Goal: Information Seeking & Learning: Learn about a topic

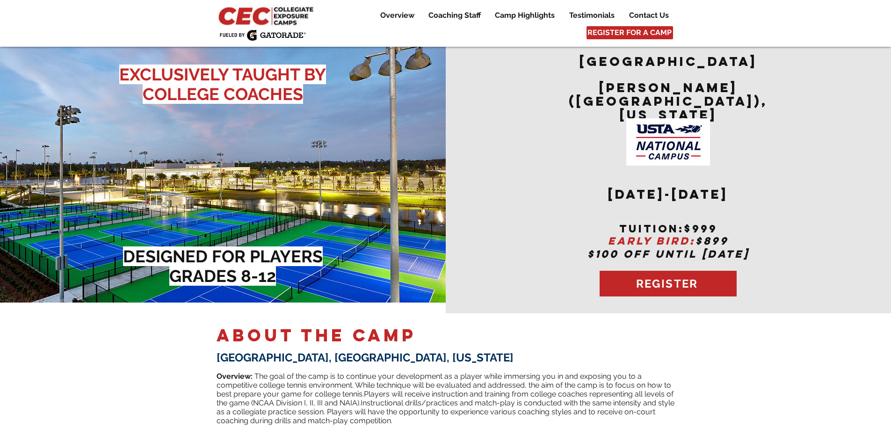
click at [356, 189] on img "main content" at bounding box center [223, 172] width 446 height 262
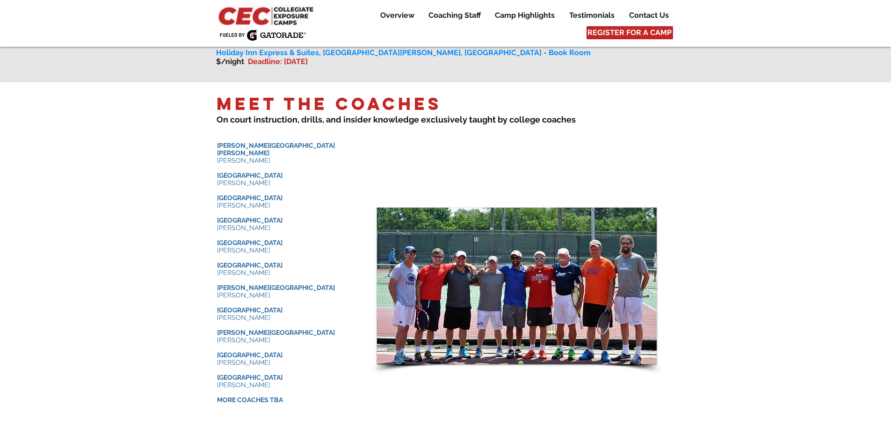
scroll to position [889, 0]
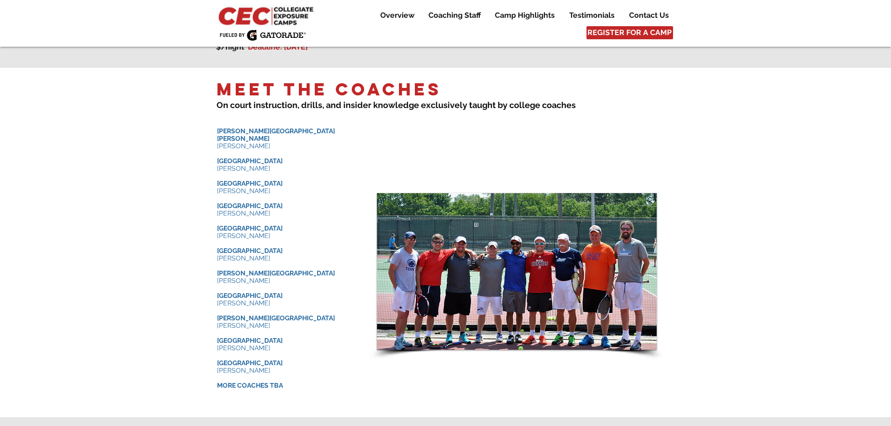
click at [145, 209] on div at bounding box center [445, 242] width 891 height 349
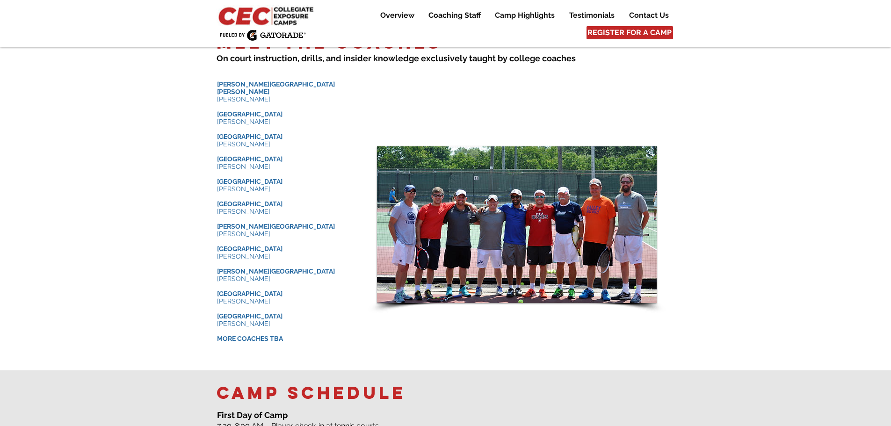
scroll to position [982, 0]
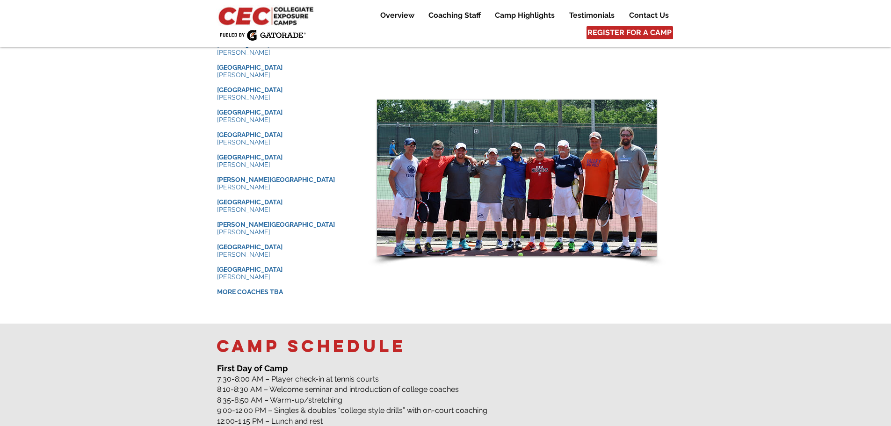
click at [156, 218] on div at bounding box center [445, 148] width 891 height 349
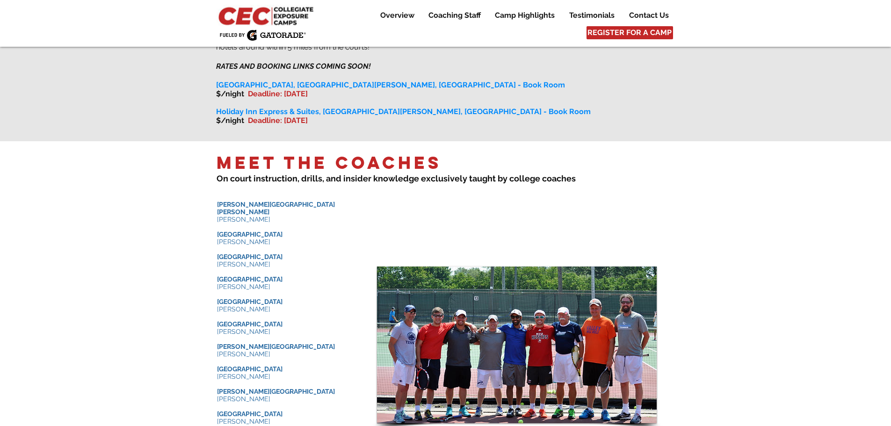
scroll to position [608, 0]
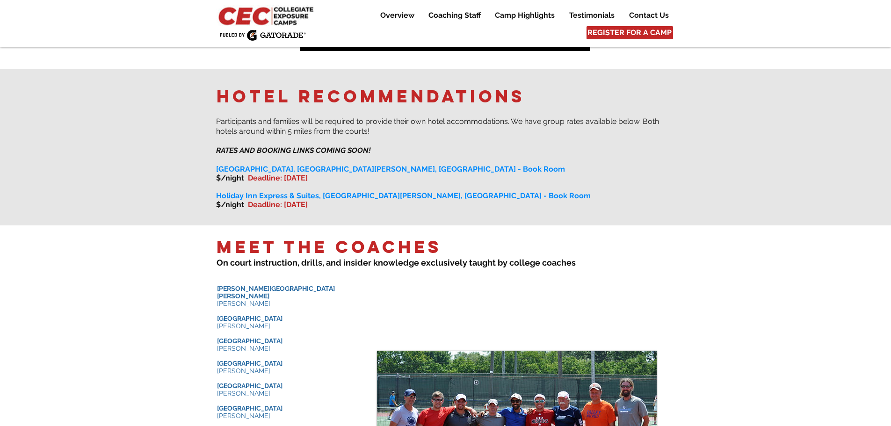
scroll to position [842, 0]
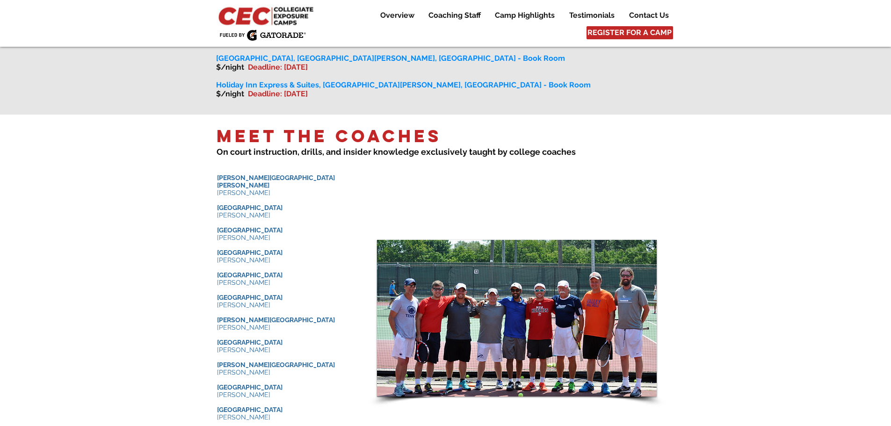
click at [131, 264] on div at bounding box center [445, 289] width 891 height 349
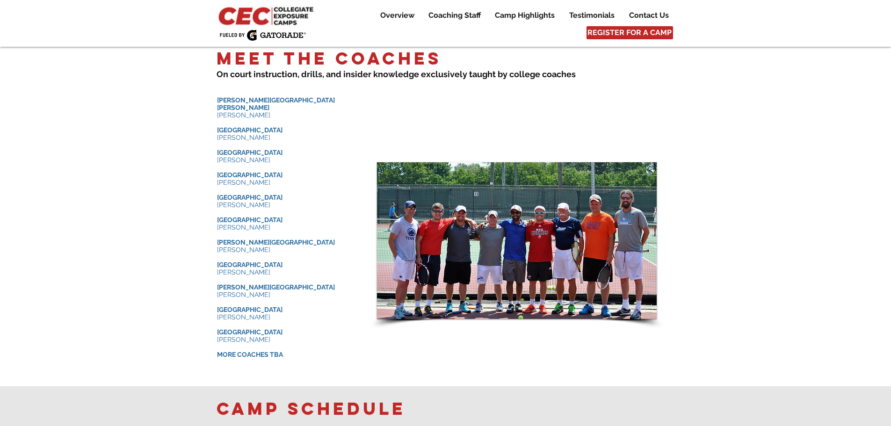
scroll to position [936, 0]
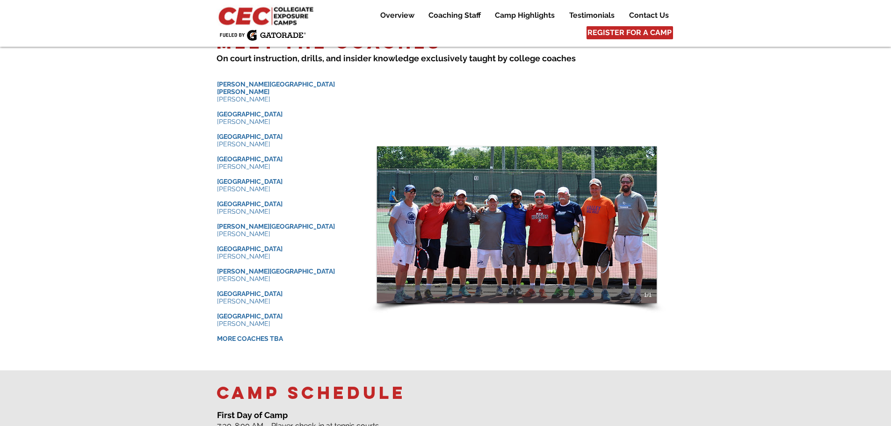
click at [551, 197] on img "Slide show gallery" at bounding box center [517, 224] width 280 height 157
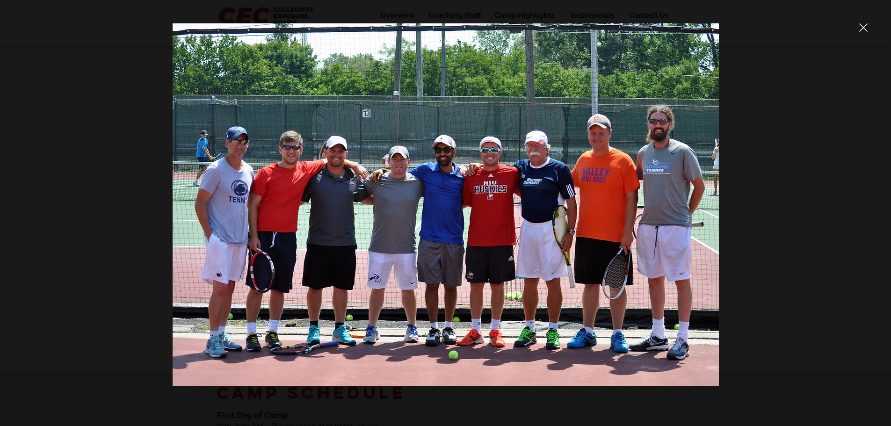
click at [863, 28] on icon "close" at bounding box center [864, 28] width 8 height 8
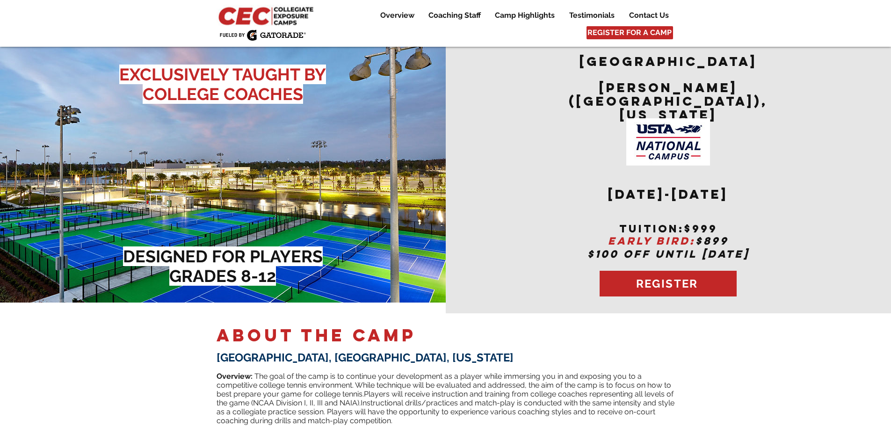
scroll to position [936, 0]
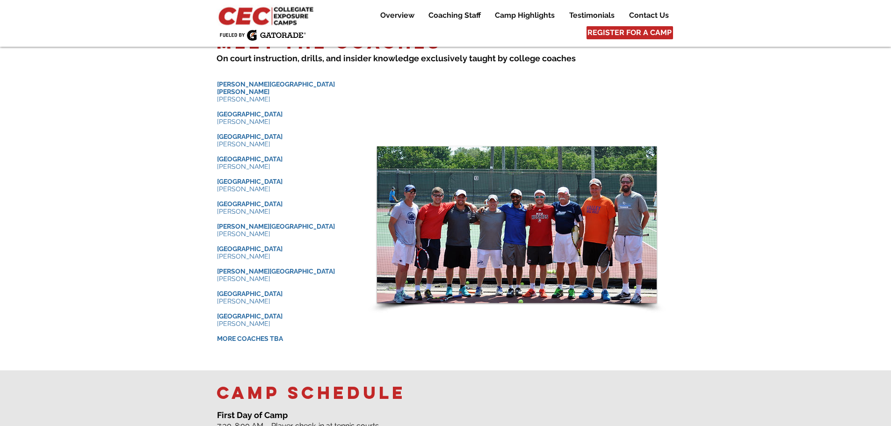
click at [104, 276] on div at bounding box center [445, 195] width 891 height 349
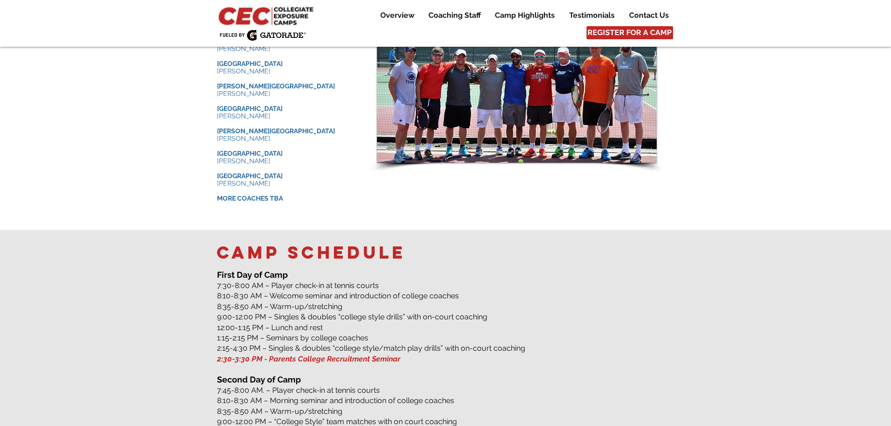
scroll to position [561, 0]
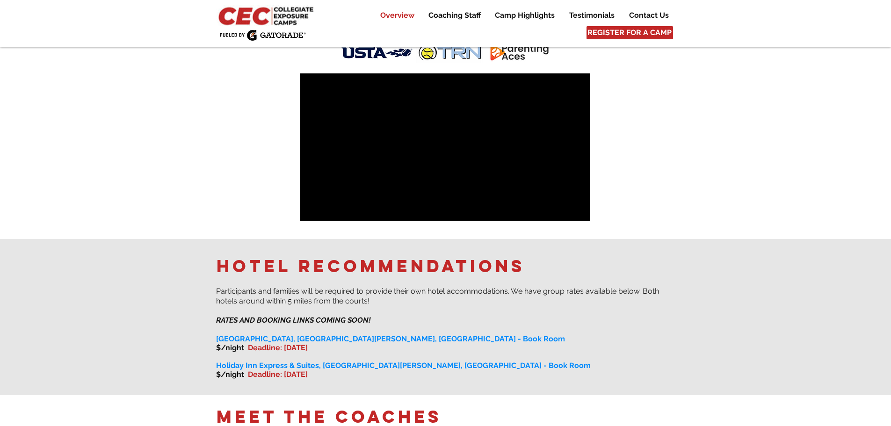
click at [382, 14] on p "Overview" at bounding box center [398, 15] width 44 height 11
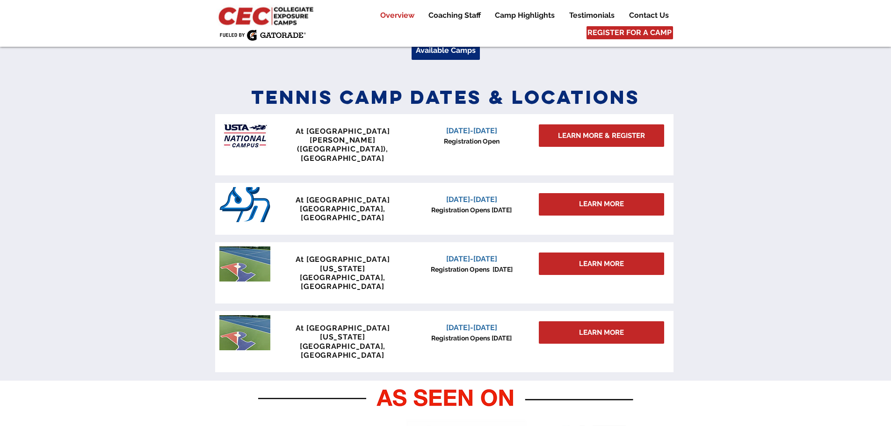
scroll to position [380, 0]
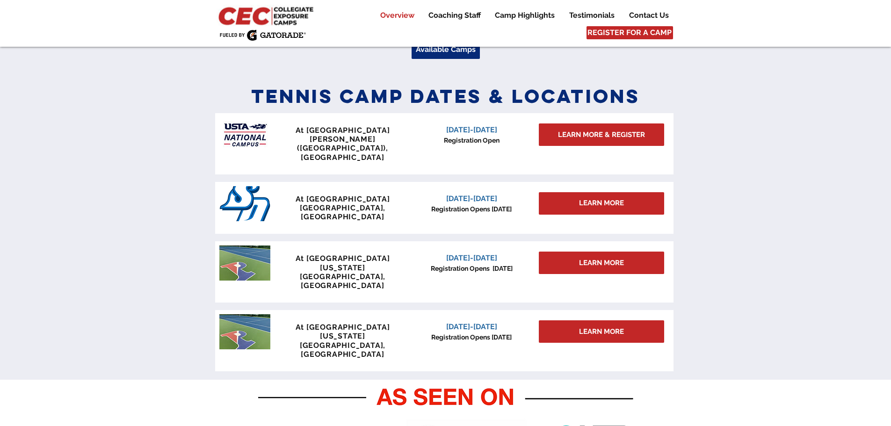
click at [328, 203] on span "San Diego, CA" at bounding box center [343, 212] width 86 height 18
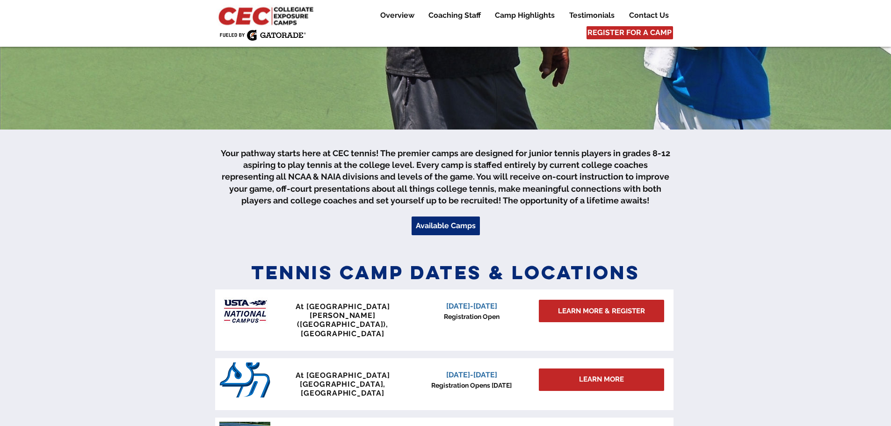
scroll to position [52, 0]
